Goal: Task Accomplishment & Management: Complete application form

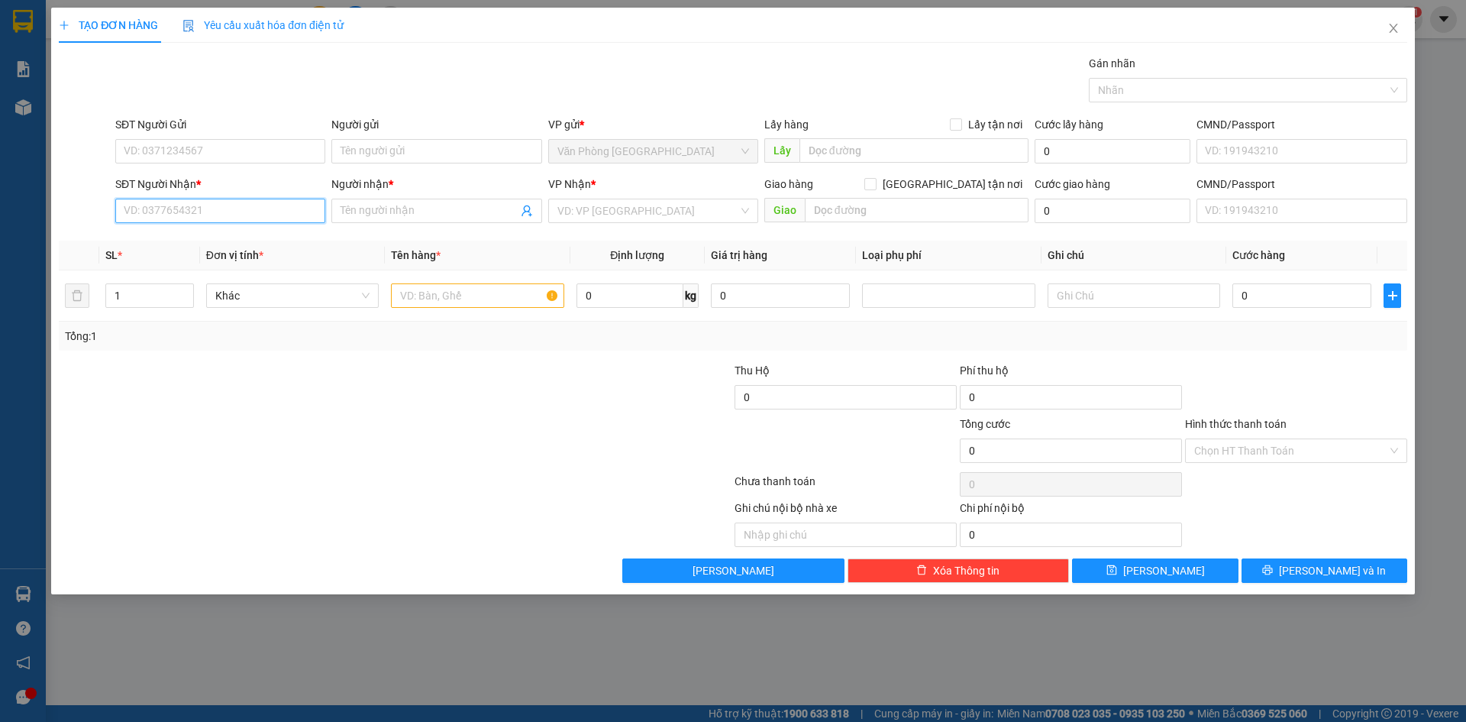
paste input "0938460145"
type input "0938460145"
paste input "0355489389"
type input "0355489389"
click at [392, 146] on input "Người gửi" at bounding box center [436, 151] width 210 height 24
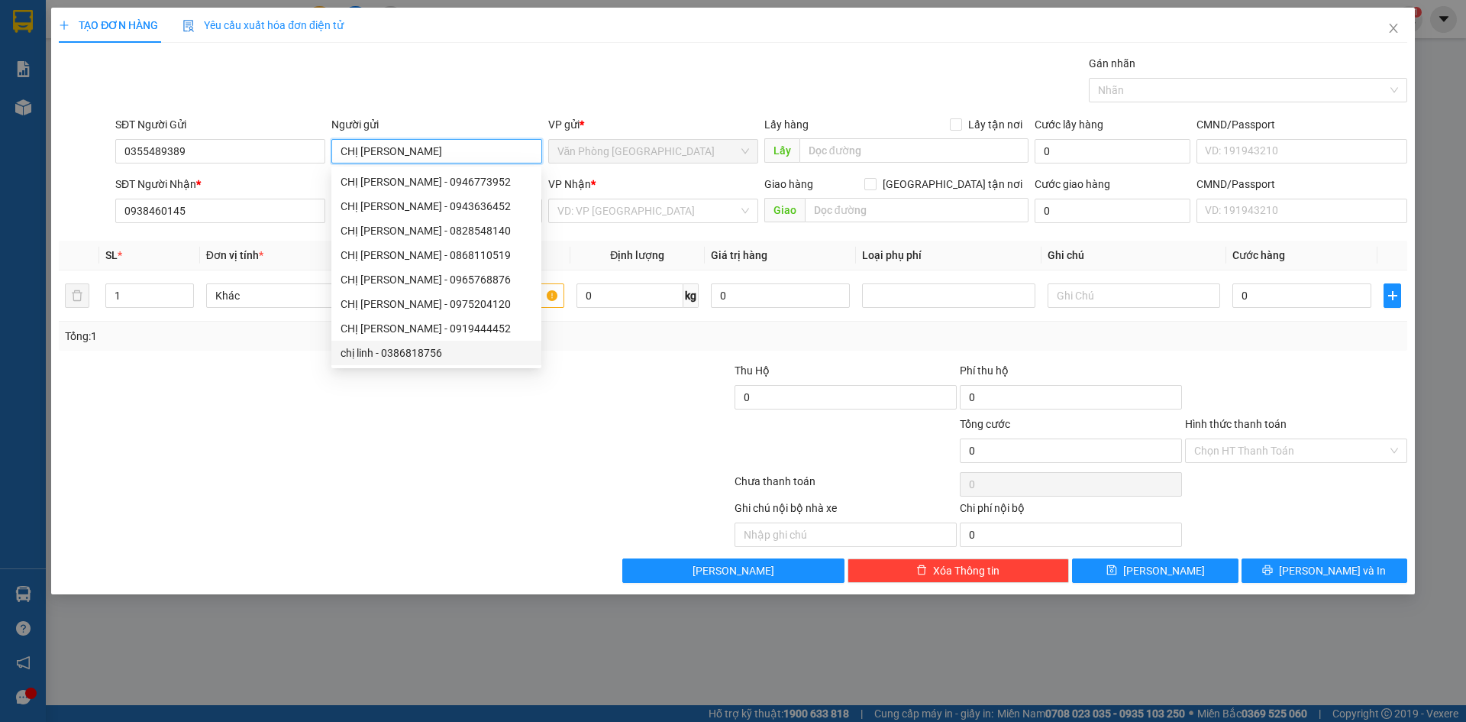
type input "CHỊ [PERSON_NAME]"
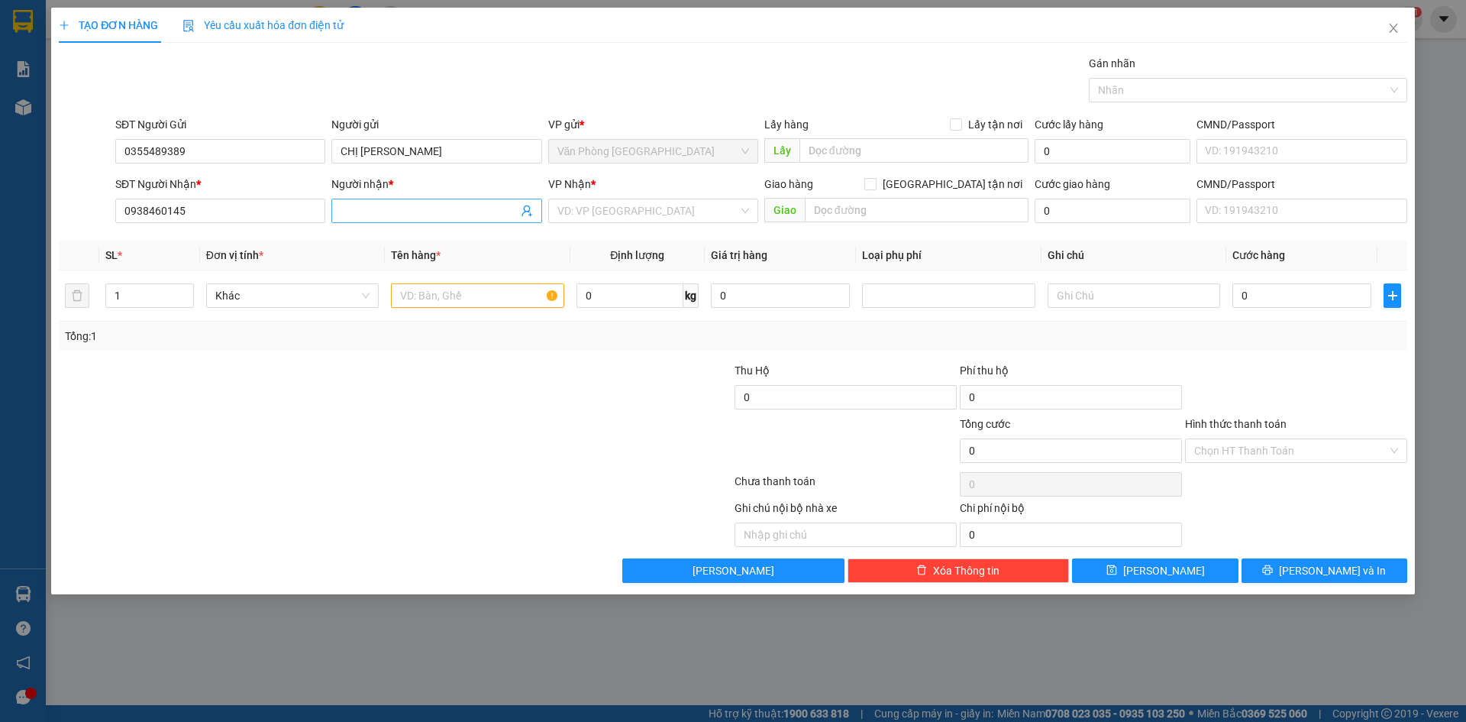
click at [432, 213] on input "Người nhận *" at bounding box center [429, 210] width 176 height 17
type input "TUYẾT MƠ"
click at [684, 215] on input "search" at bounding box center [648, 210] width 181 height 23
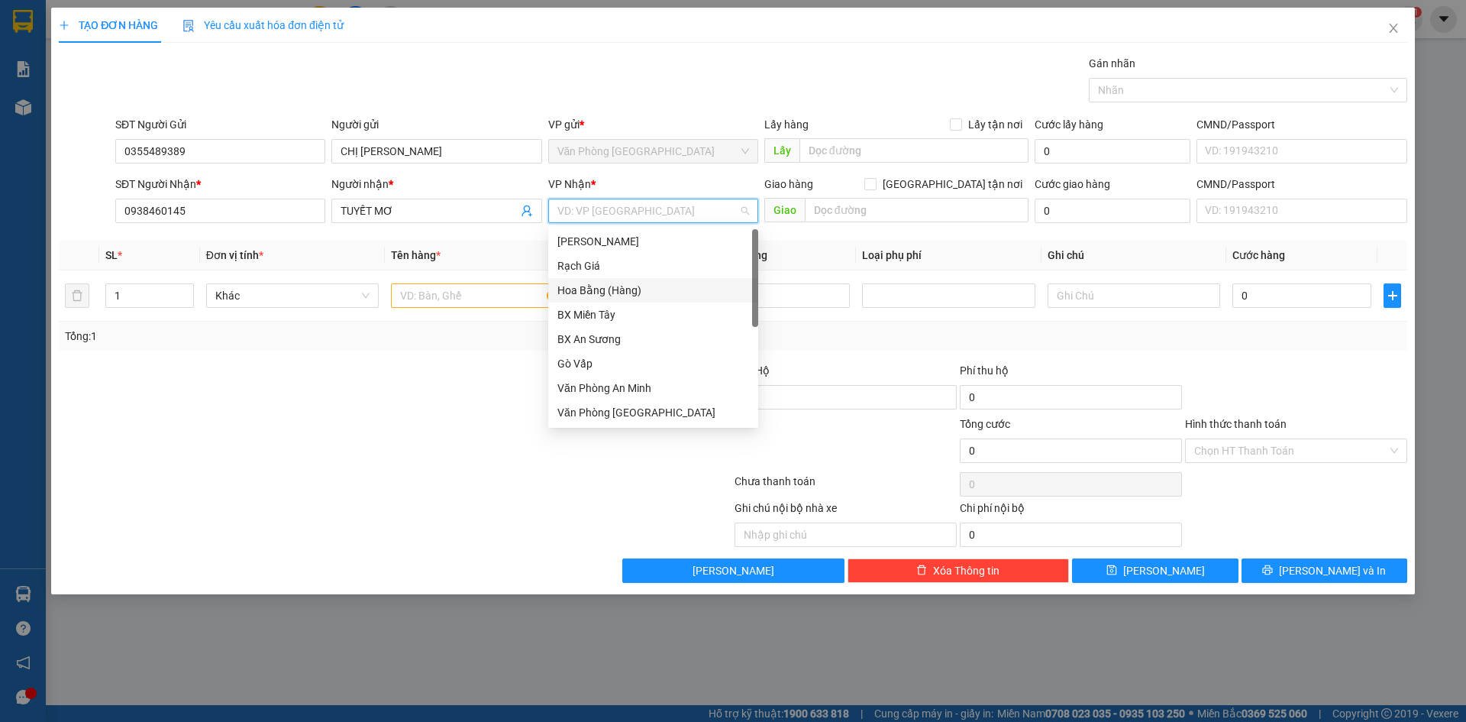
click at [627, 289] on div "Hoa Bằng (Hàng)" at bounding box center [654, 290] width 192 height 17
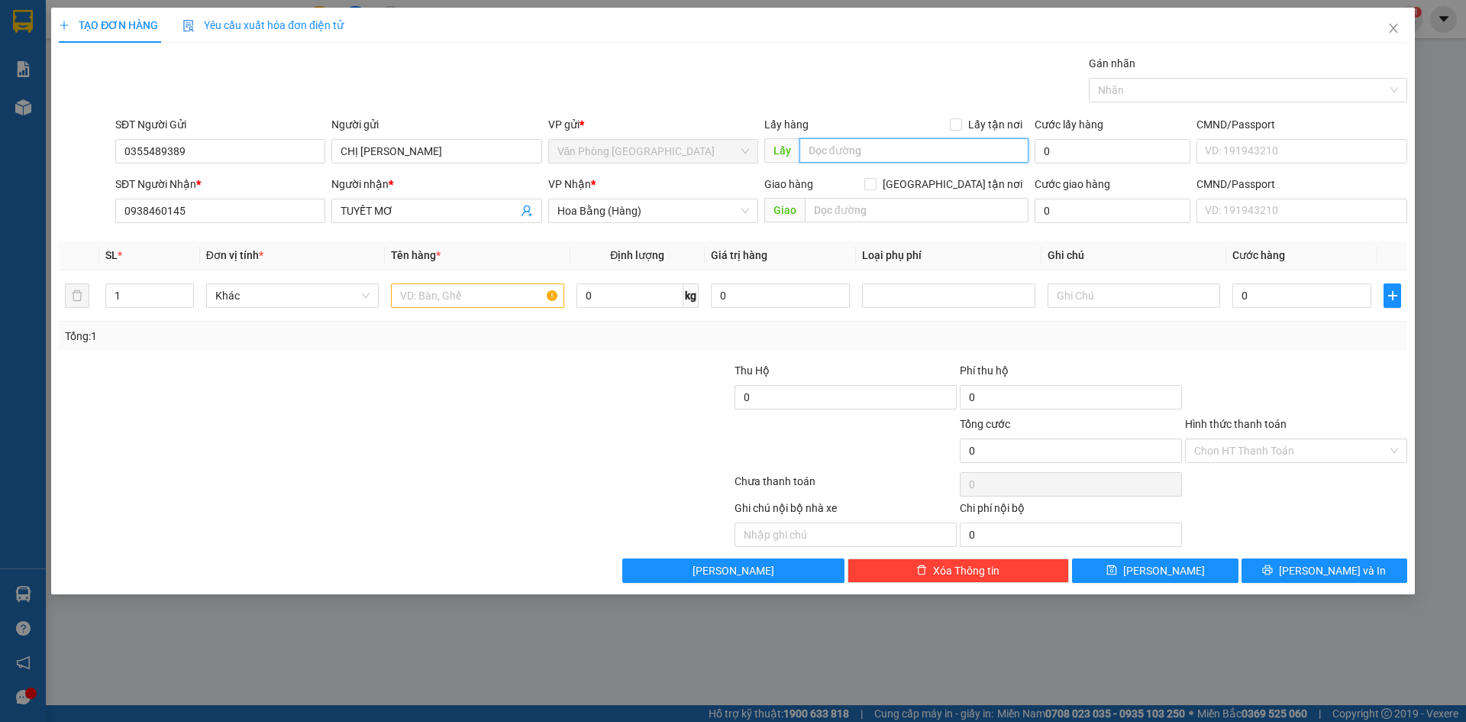
click at [826, 155] on input "text" at bounding box center [914, 150] width 229 height 24
type input "CÔNG SỰ VĨNH THUẬN"
click at [452, 293] on input "text" at bounding box center [477, 295] width 173 height 24
type input "1 BỌC ĐEN"
click at [478, 418] on div at bounding box center [282, 441] width 451 height 53
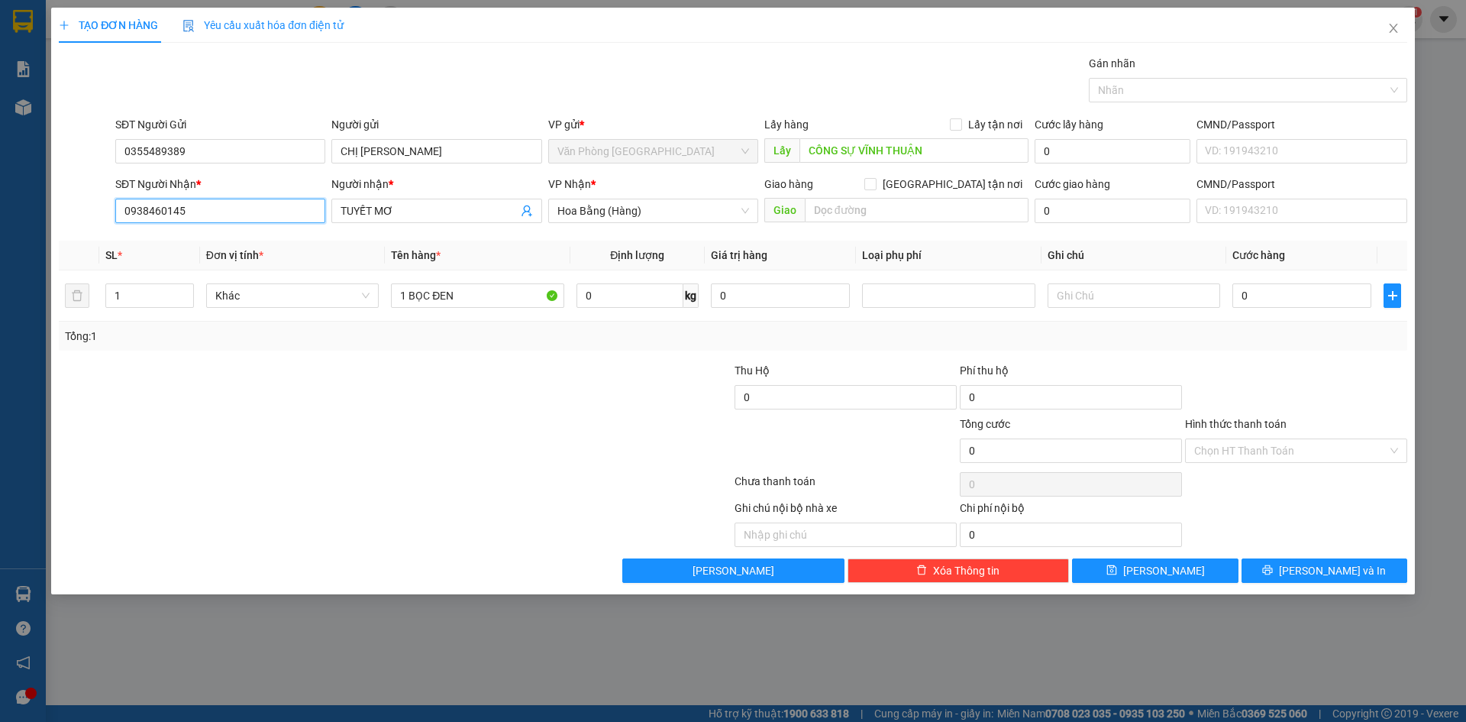
click at [154, 209] on input "0938460145" at bounding box center [220, 211] width 210 height 24
click at [861, 212] on input "text" at bounding box center [917, 210] width 224 height 24
click at [1263, 303] on input "0" at bounding box center [1302, 295] width 139 height 24
type input "004"
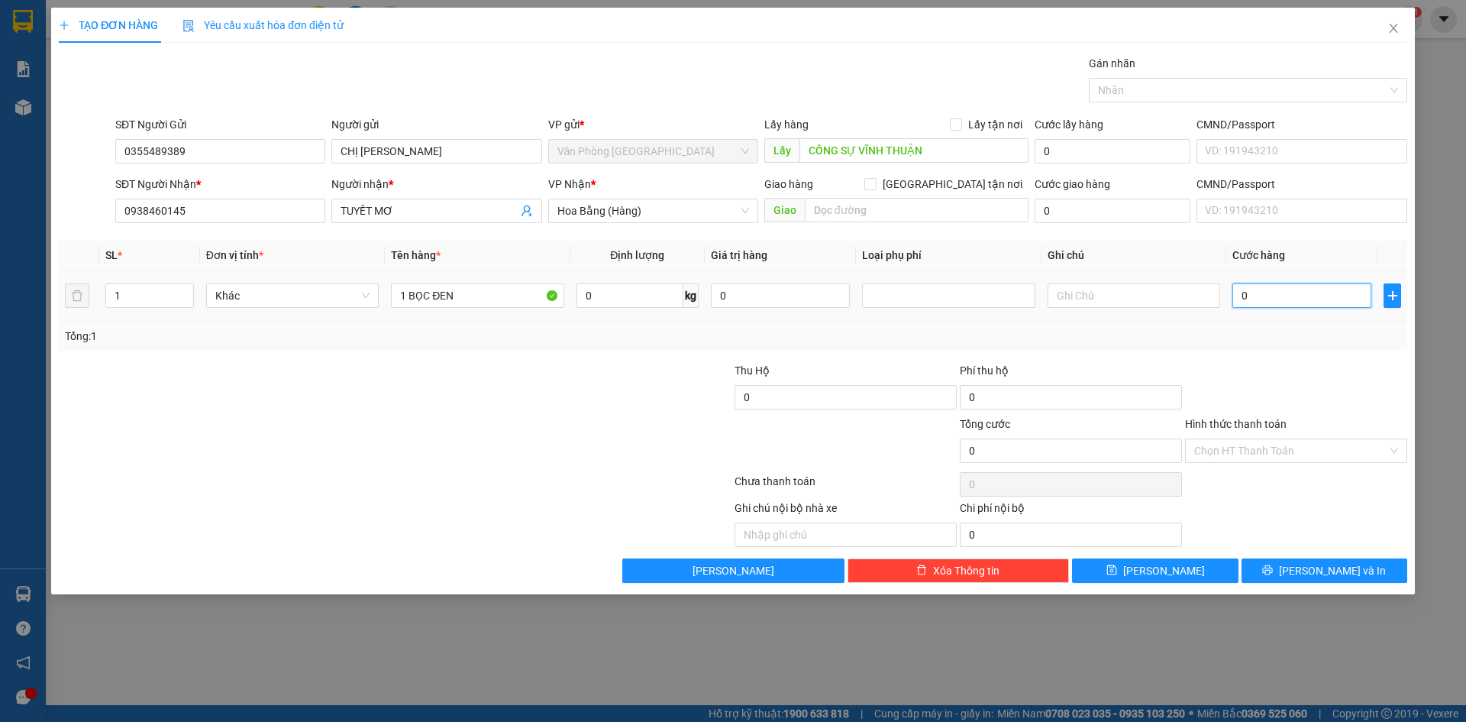
type input "4"
type input "0.040"
type input "40"
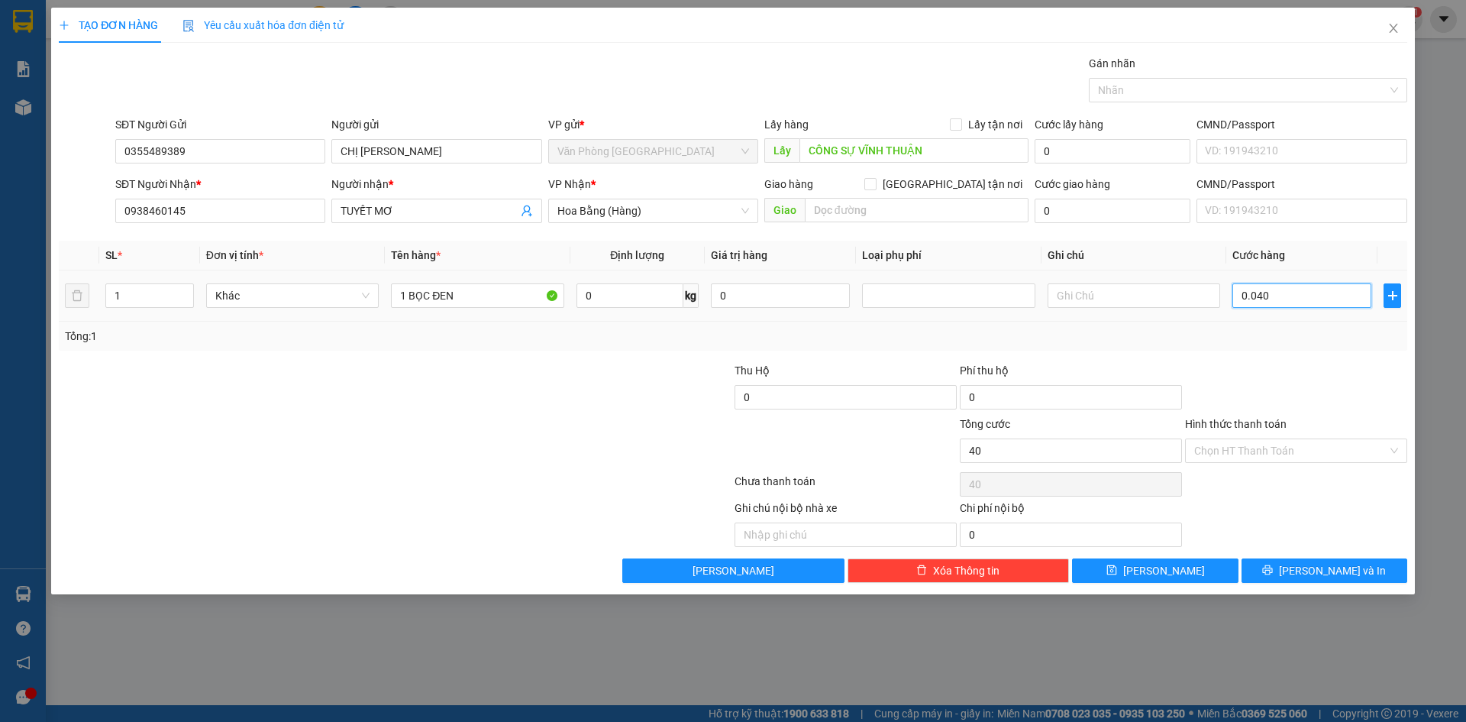
type input "00.400"
type input "400"
type input "0.004.000"
type input "4.000"
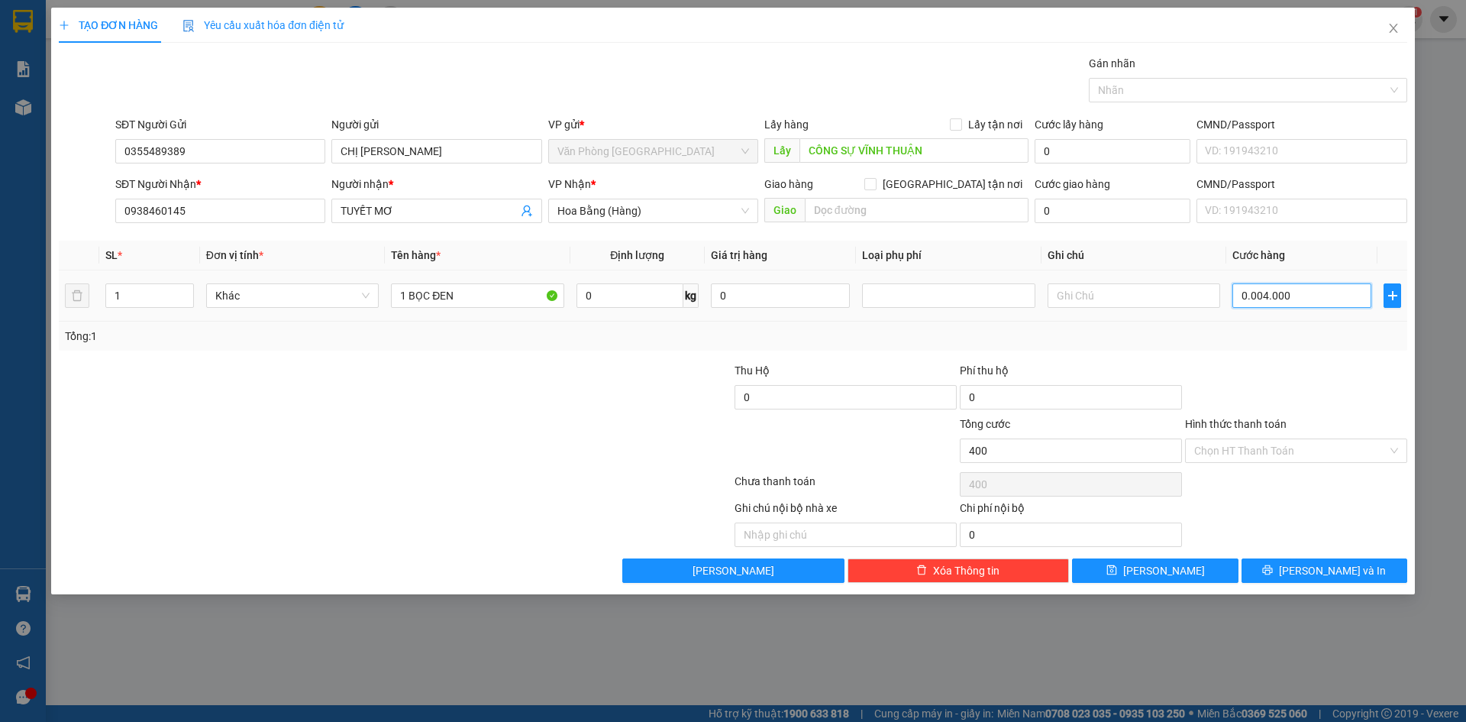
type input "4.000"
type input "000.040.000"
type input "40.000"
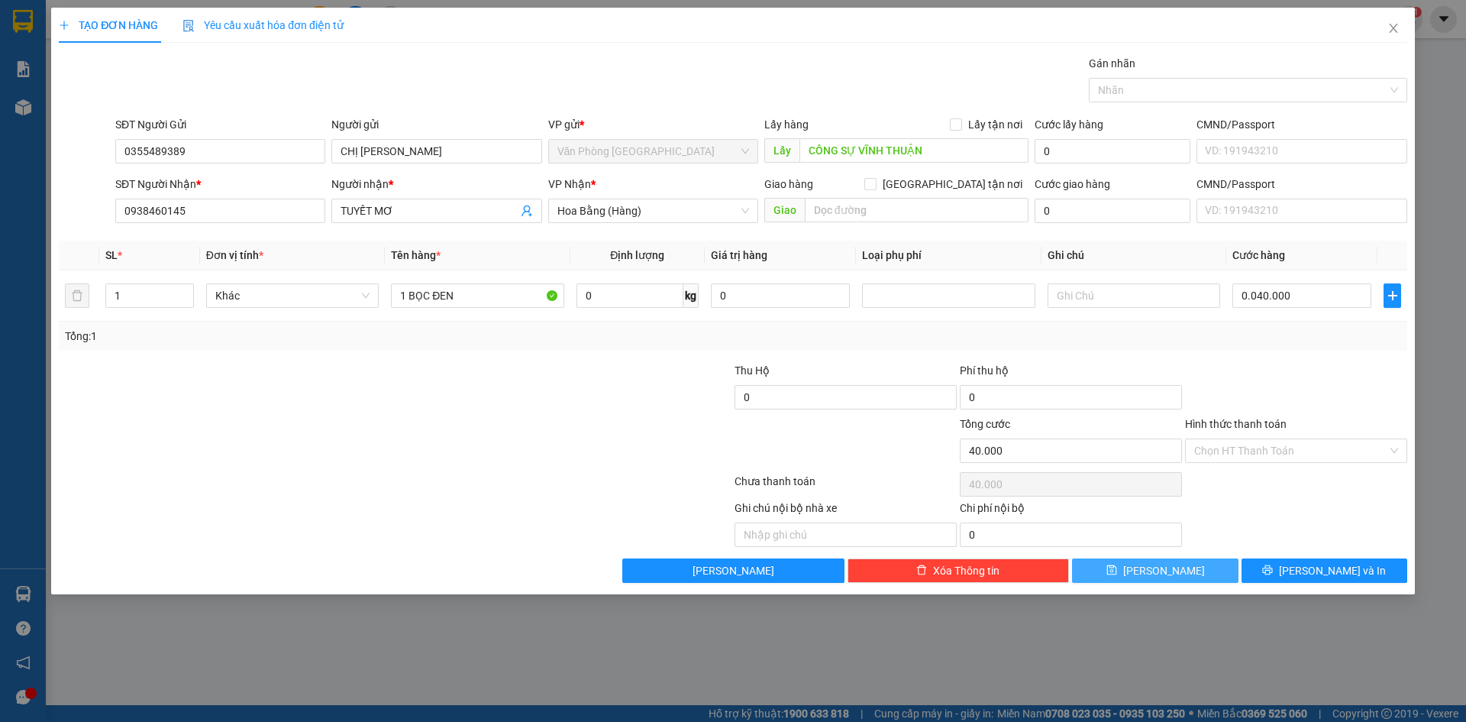
type input "40.000"
click at [1160, 570] on span "[PERSON_NAME]" at bounding box center [1164, 570] width 82 height 17
type input "0"
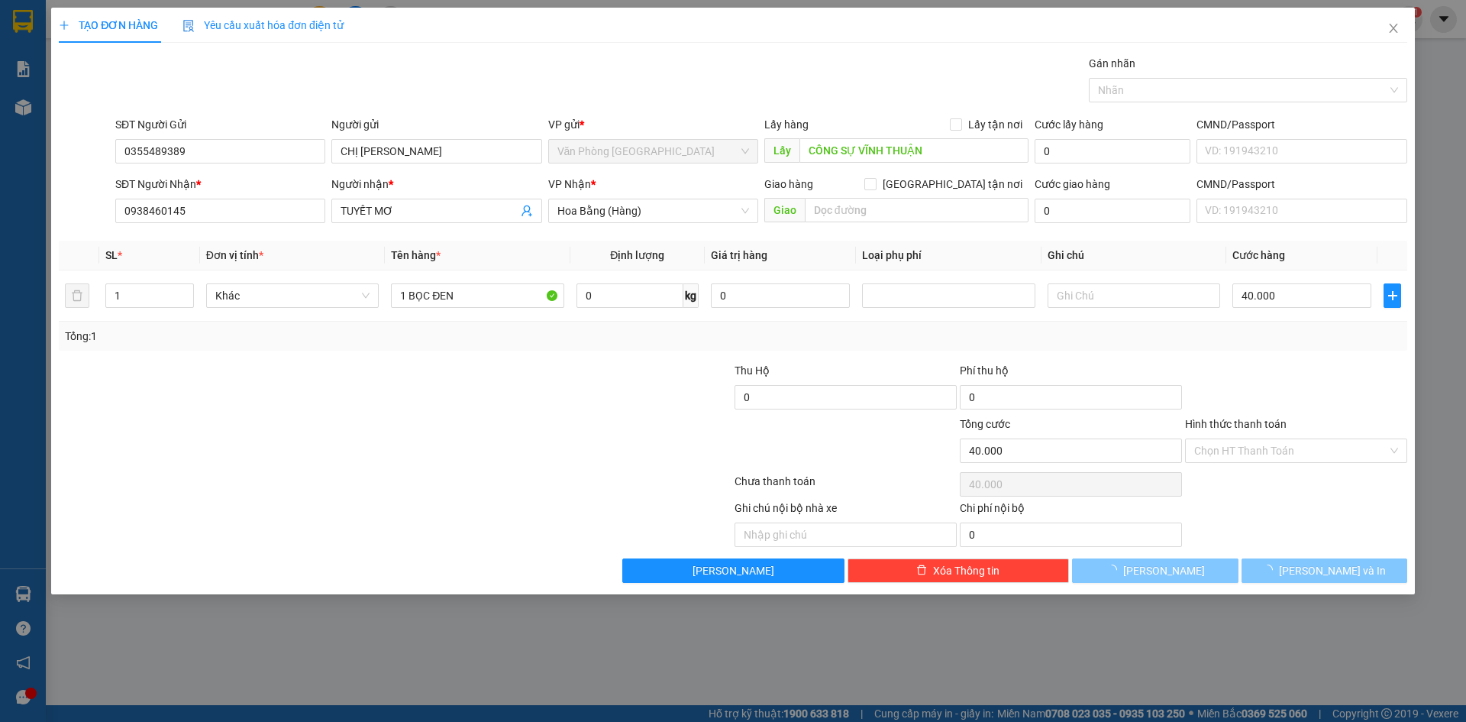
type input "0"
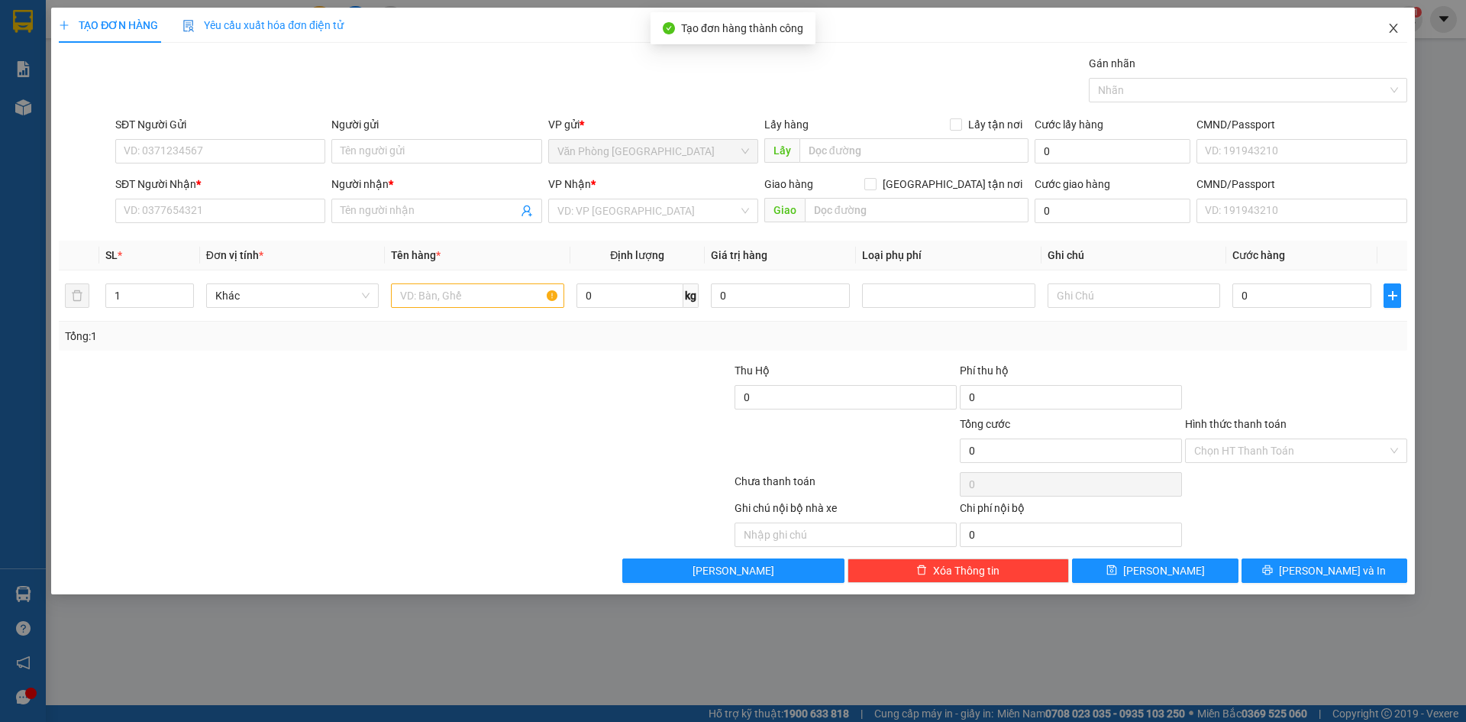
drag, startPoint x: 1392, startPoint y: 47, endPoint x: 1466, endPoint y: 39, distance: 74.5
click at [1408, 23] on span "Close" at bounding box center [1393, 29] width 43 height 43
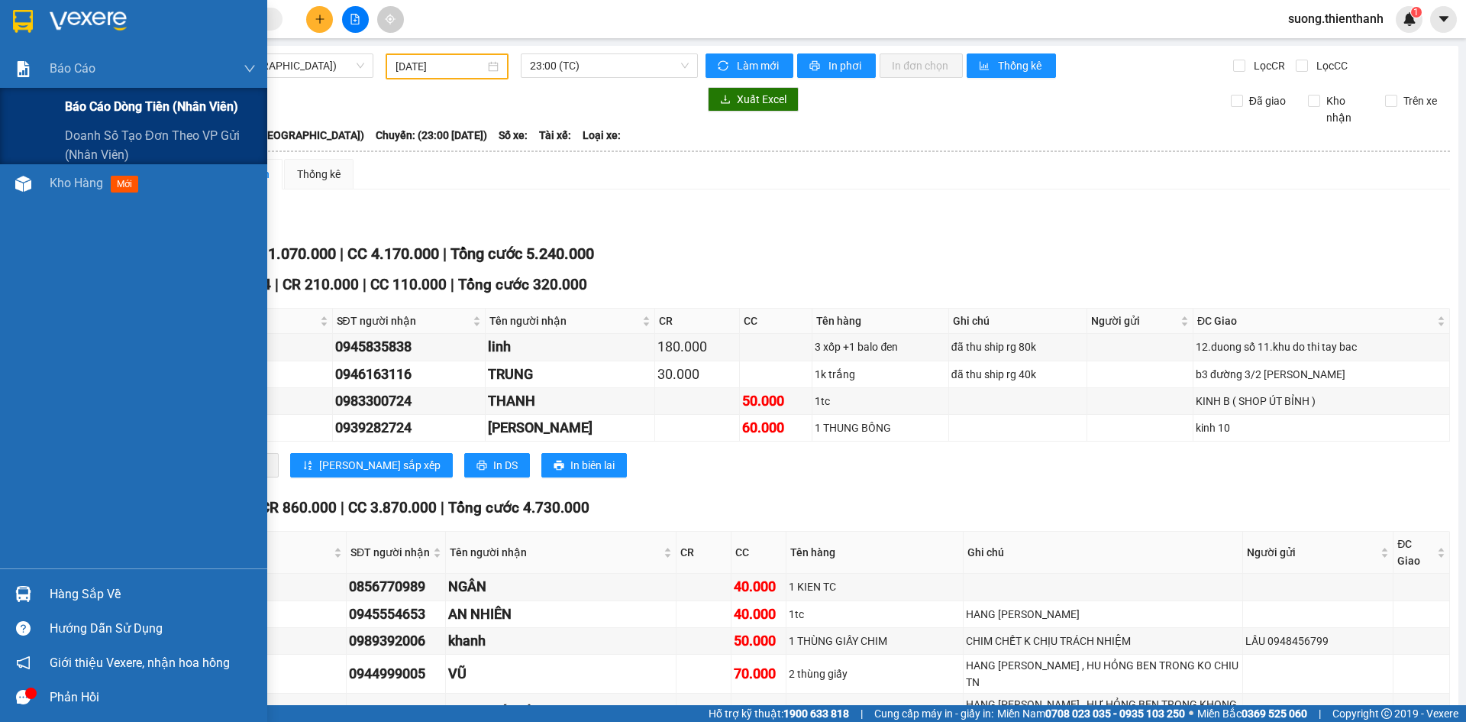
click at [36, 103] on div "Báo cáo dòng tiền (nhân viên)" at bounding box center [133, 107] width 267 height 38
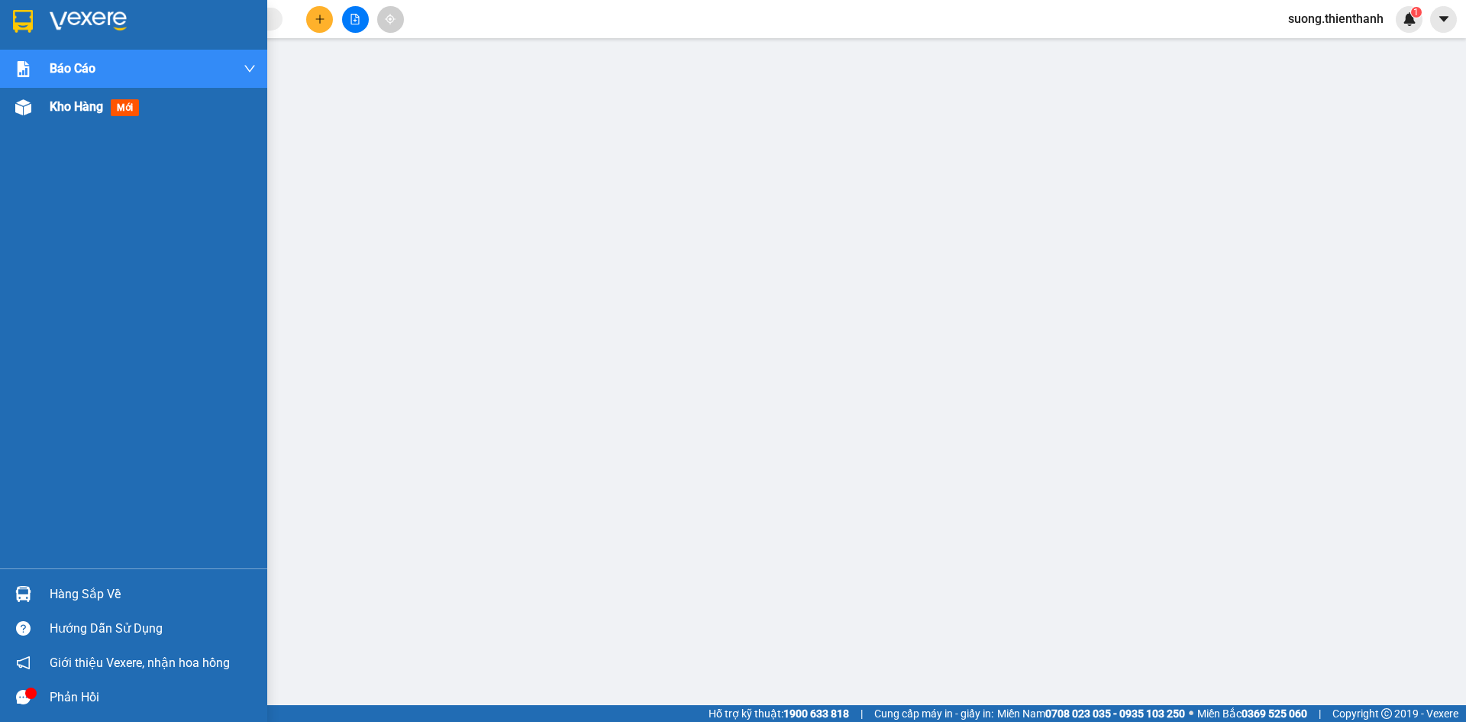
click at [79, 97] on div "Kho hàng mới" at bounding box center [97, 106] width 95 height 19
